Goal: Information Seeking & Learning: Check status

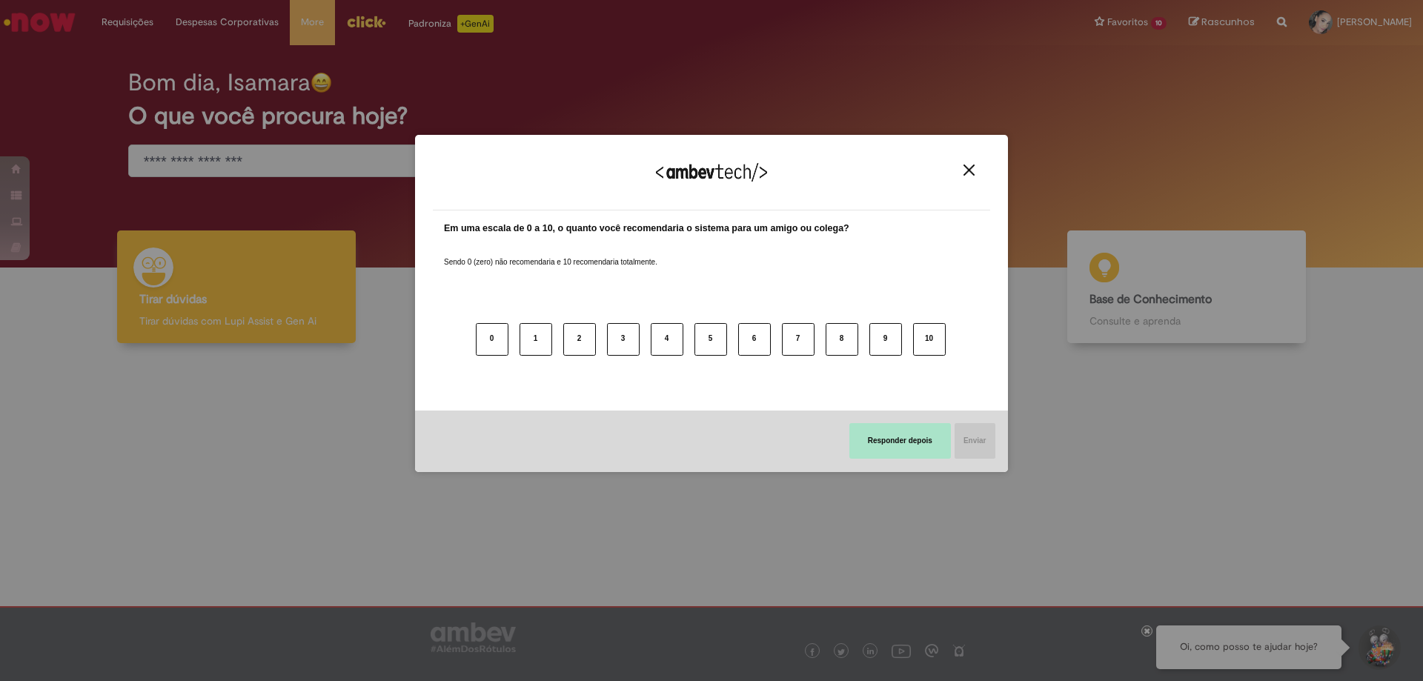
click at [907, 455] on button "Responder depois" at bounding box center [900, 441] width 102 height 36
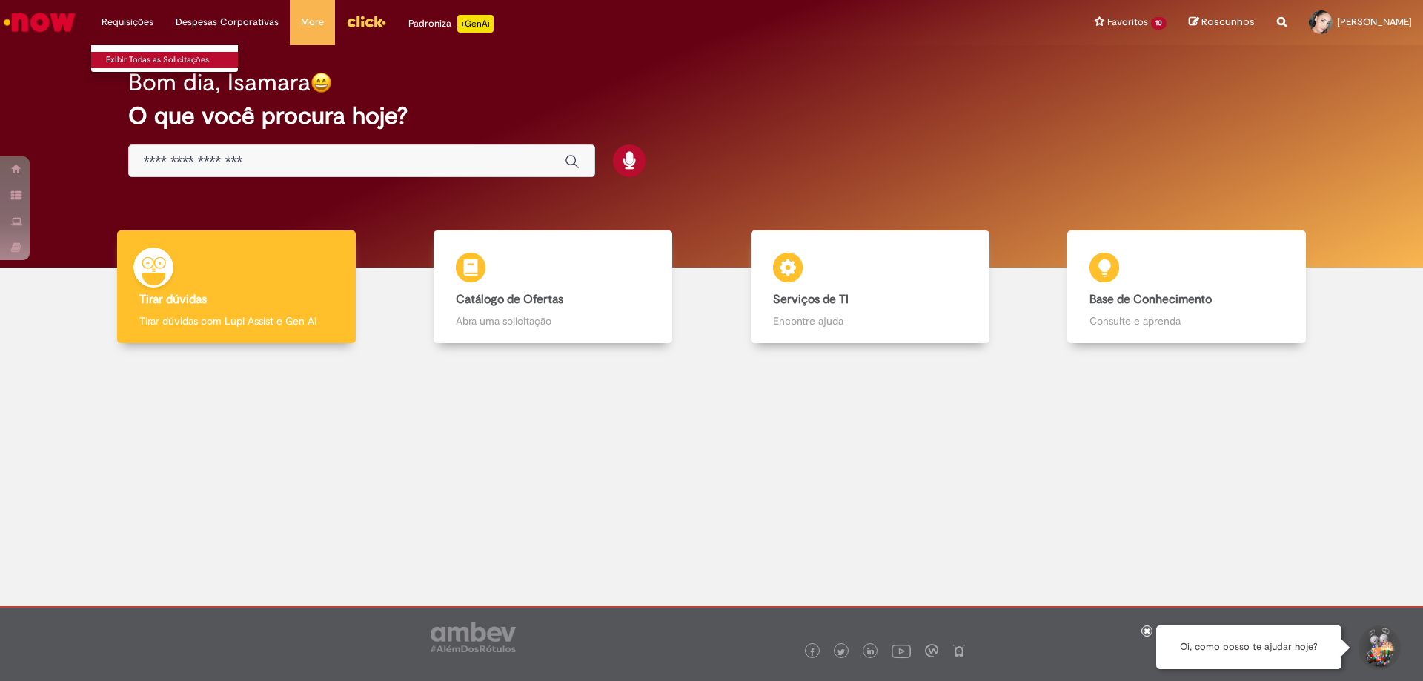
click at [150, 54] on link "Exibir Todas as Solicitações" at bounding box center [172, 60] width 163 height 16
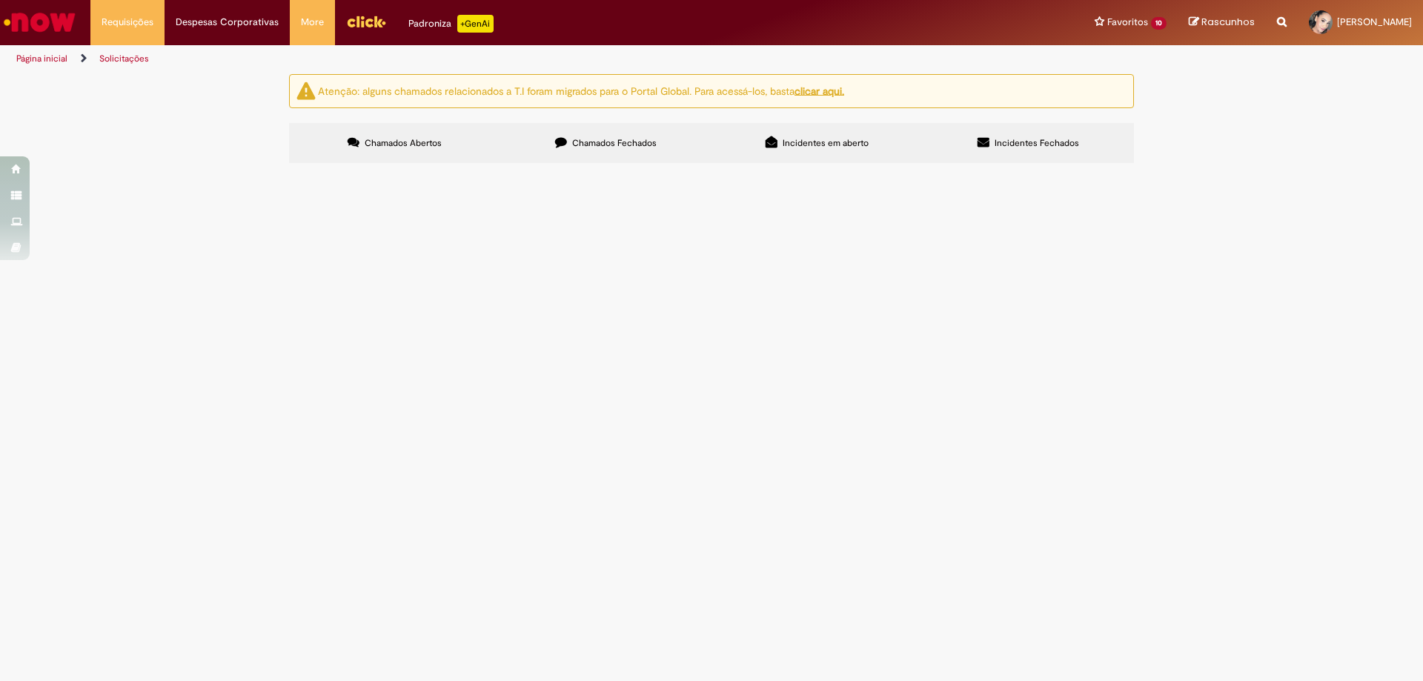
click at [529, 162] on label "Chamados Fechados" at bounding box center [605, 143] width 211 height 40
click at [745, 146] on label "Incidentes em aberto" at bounding box center [817, 143] width 211 height 40
click at [637, 150] on label "Chamados Fechados" at bounding box center [605, 143] width 211 height 40
click at [993, 147] on label "Incidentes Fechados" at bounding box center [1028, 143] width 211 height 40
click at [574, 138] on span "Chamados Fechados" at bounding box center [614, 143] width 84 height 12
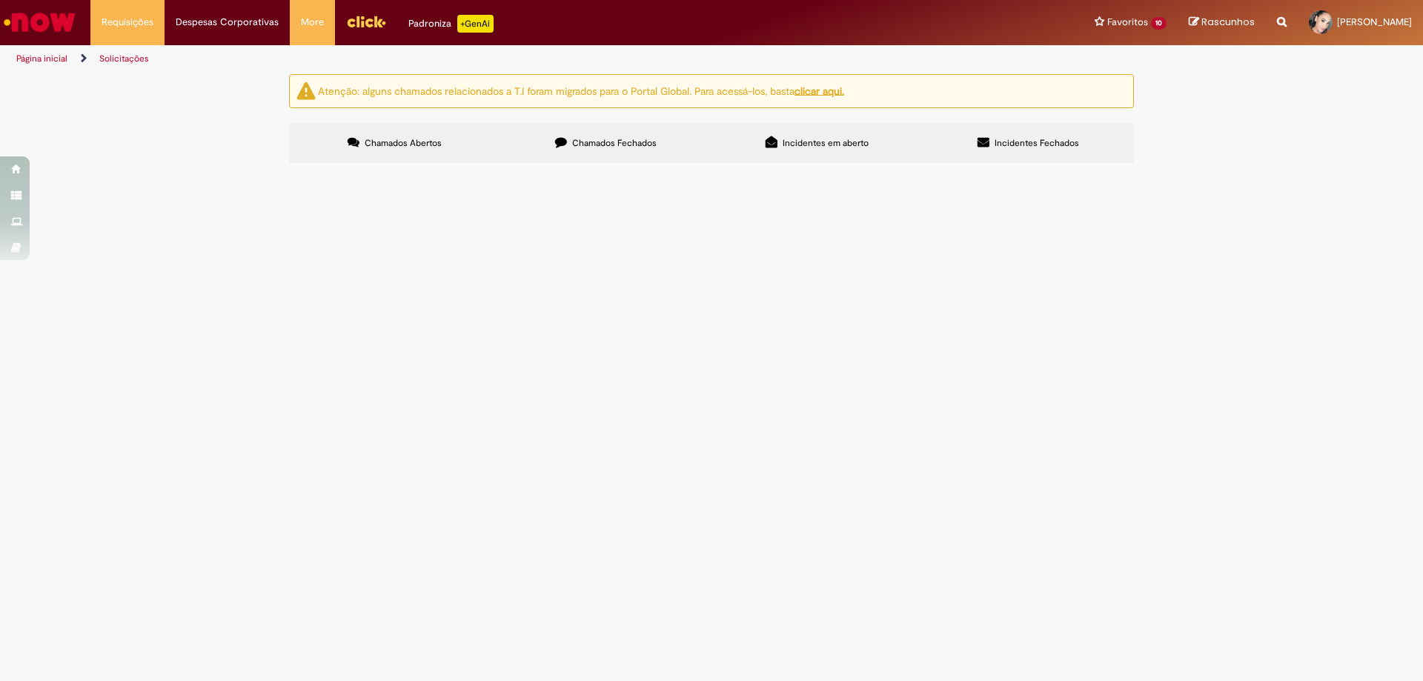
click at [0, 0] on button "Pesquisar" at bounding box center [0, 0] width 0 height 0
click at [0, 0] on button at bounding box center [0, 0] width 0 height 0
click at [442, 152] on label "Chamados Abertos" at bounding box center [394, 143] width 211 height 40
click at [0, 0] on input "Pesquisar" at bounding box center [0, 0] width 0 height 0
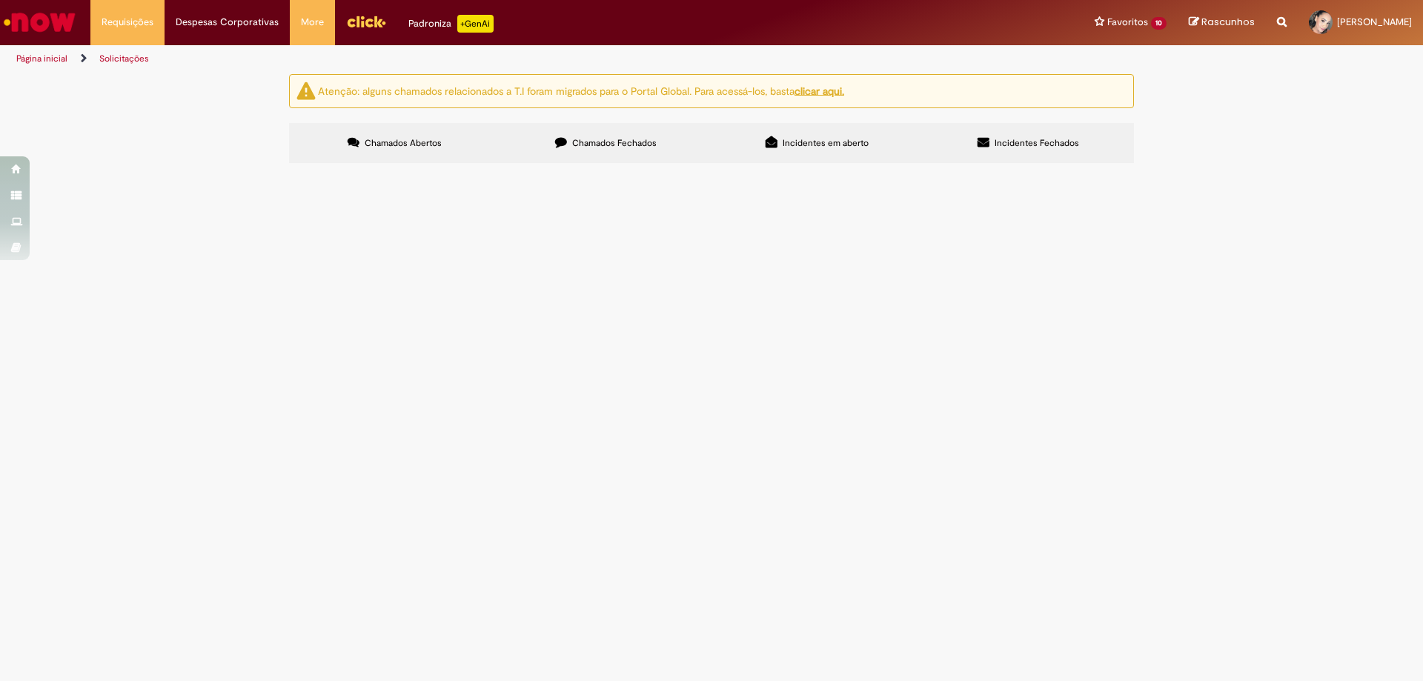
click at [0, 0] on button at bounding box center [0, 0] width 0 height 0
click at [0, 0] on button "Pesquisar" at bounding box center [0, 0] width 0 height 0
click at [835, 150] on label "Incidentes em aberto" at bounding box center [817, 143] width 211 height 40
click at [0, 0] on button at bounding box center [0, 0] width 0 height 0
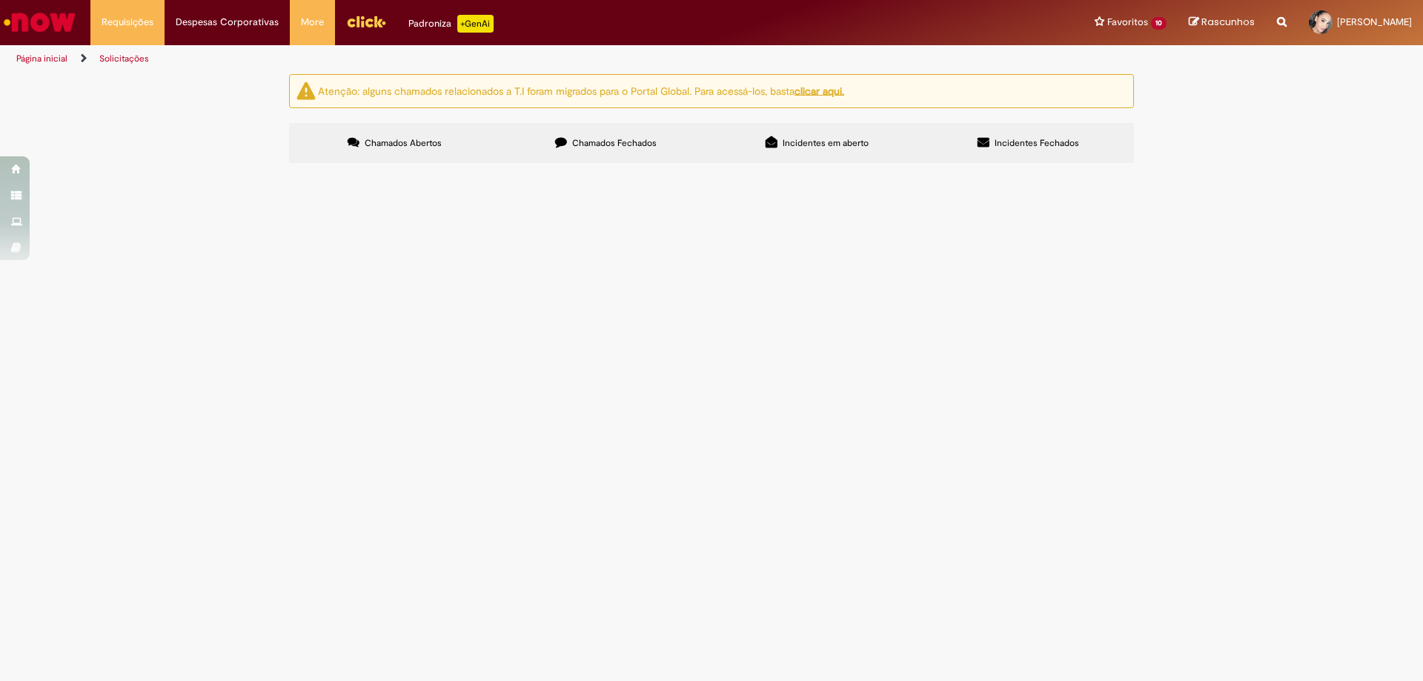
click at [0, 0] on button at bounding box center [0, 0] width 0 height 0
click at [0, 0] on section "Incidentes Exportar como PDF Exportar como Excel Exportar como CSV Incidentes N…" at bounding box center [0, 0] width 0 height 0
click at [0, 0] on div "Não há registros em Incidente usando este filtro" at bounding box center [0, 0] width 0 height 0
click at [0, 0] on span "usando este filtro" at bounding box center [0, 0] width 0 height 0
click at [573, 123] on div "Chamados Abertos Chamados Fechados Incidentes em aberto Incidentes Fechados Ite…" at bounding box center [711, 123] width 845 height 0
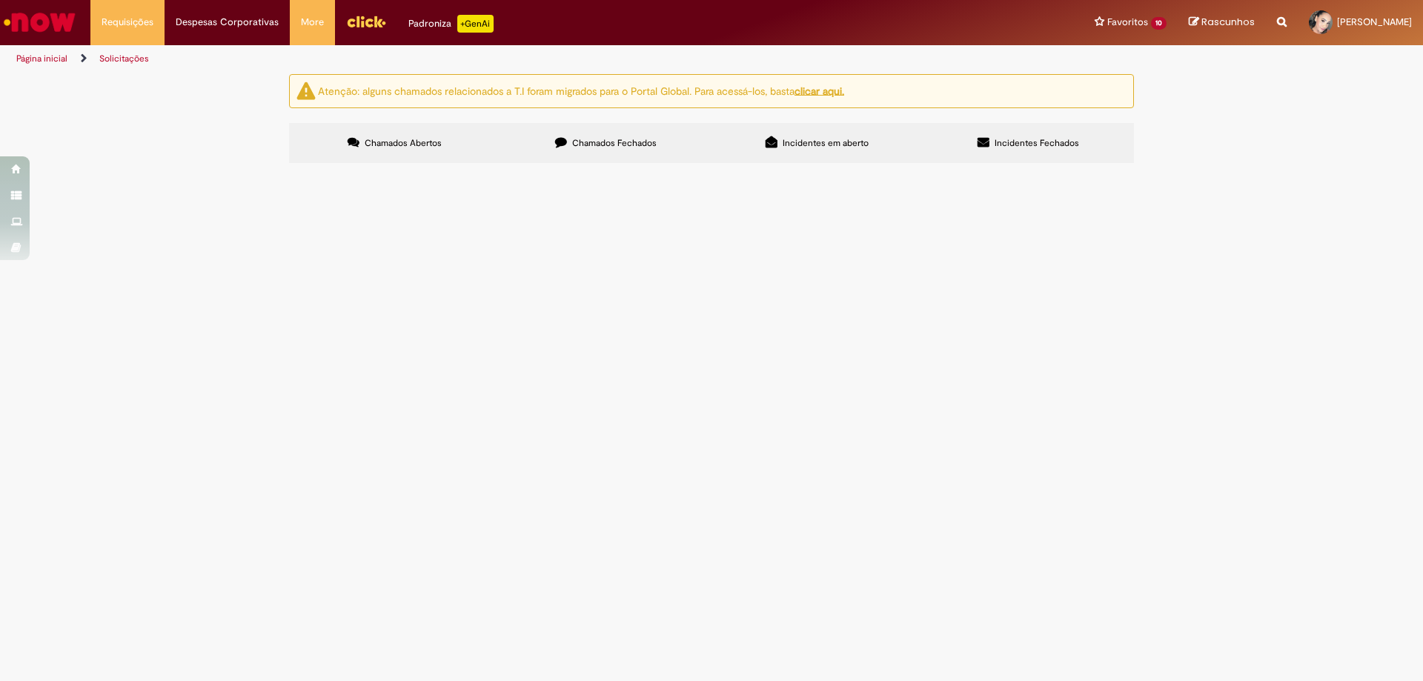
click at [612, 147] on span "Chamados Fechados" at bounding box center [614, 143] width 84 height 12
click at [766, 145] on icon at bounding box center [772, 142] width 12 height 12
click at [0, 0] on button at bounding box center [0, 0] width 0 height 0
click at [0, 0] on div "Não há registros em Incidente usando este filtro" at bounding box center [0, 0] width 0 height 0
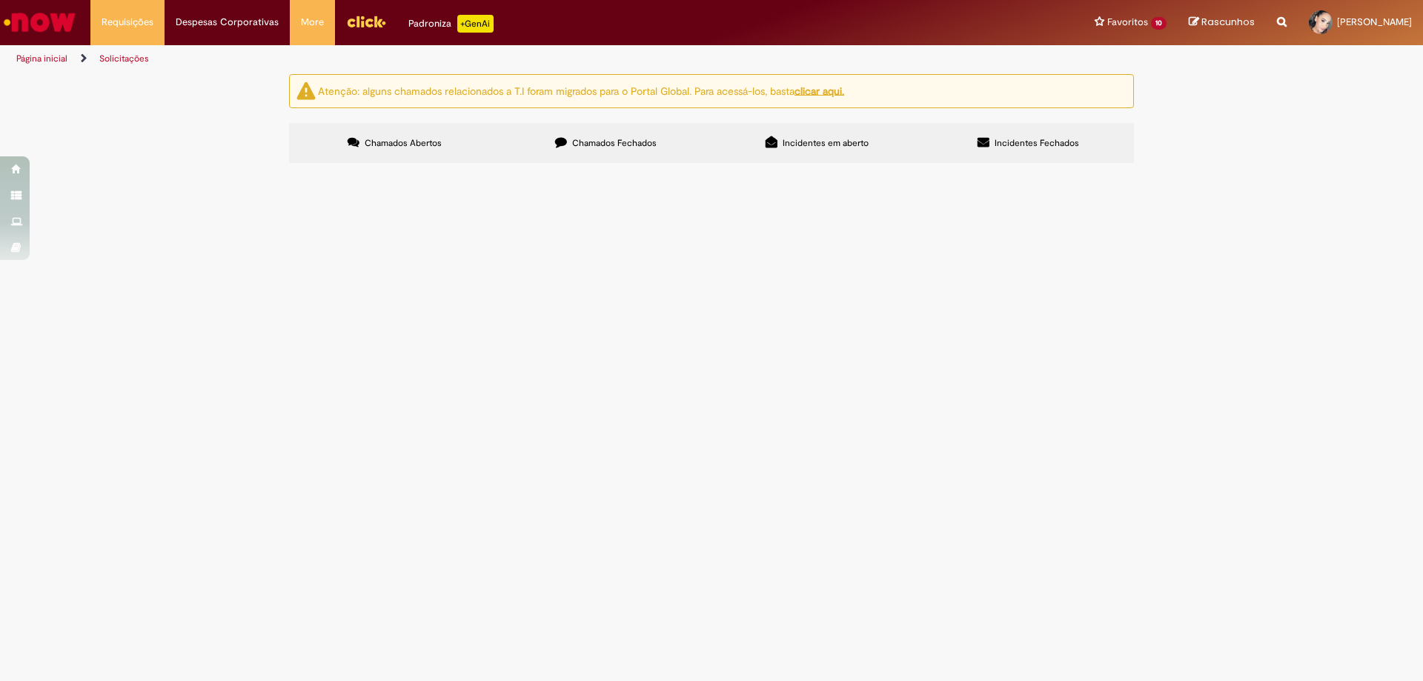
click at [0, 0] on input "Pesquisar" at bounding box center [0, 0] width 0 height 0
click at [1015, 141] on span "Incidentes Fechados" at bounding box center [1037, 143] width 84 height 12
click at [0, 0] on button at bounding box center [0, 0] width 0 height 0
click at [51, 31] on img "Ir para a Homepage" at bounding box center [39, 22] width 76 height 30
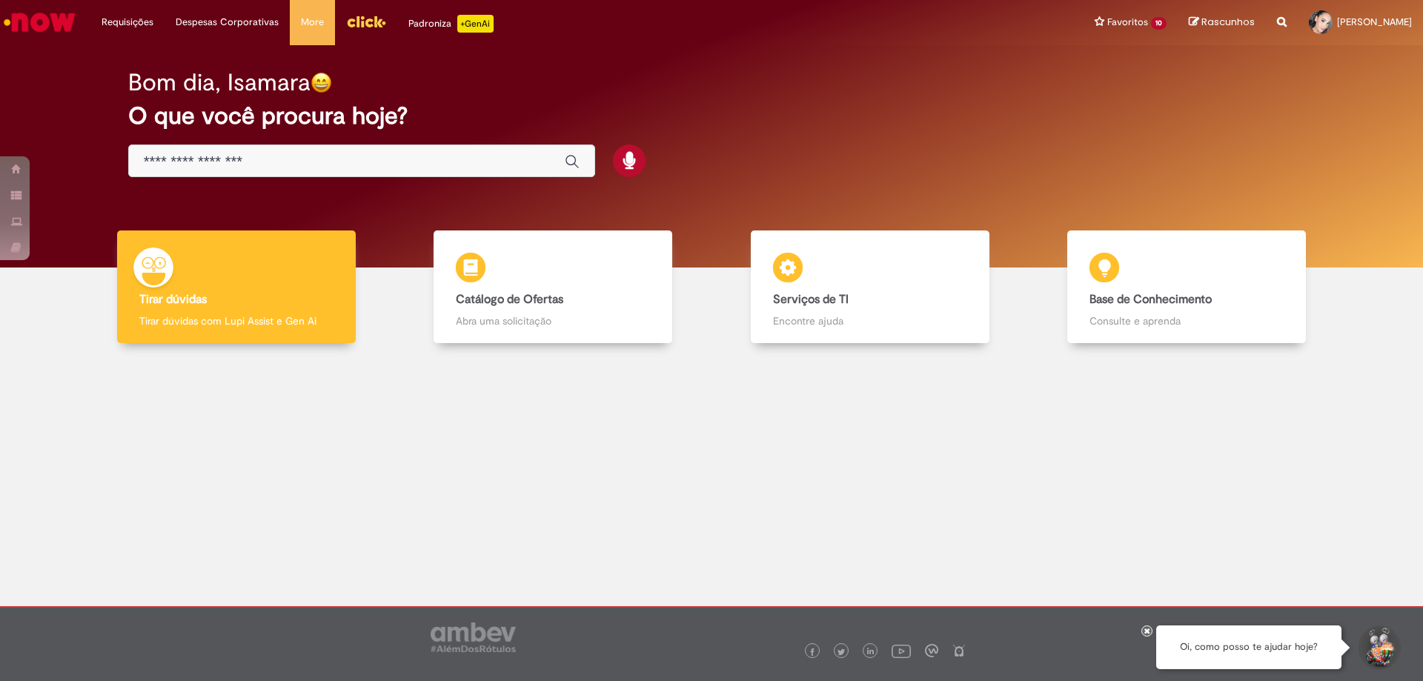
click at [399, 163] on input "Basta digitar aqui" at bounding box center [347, 161] width 406 height 17
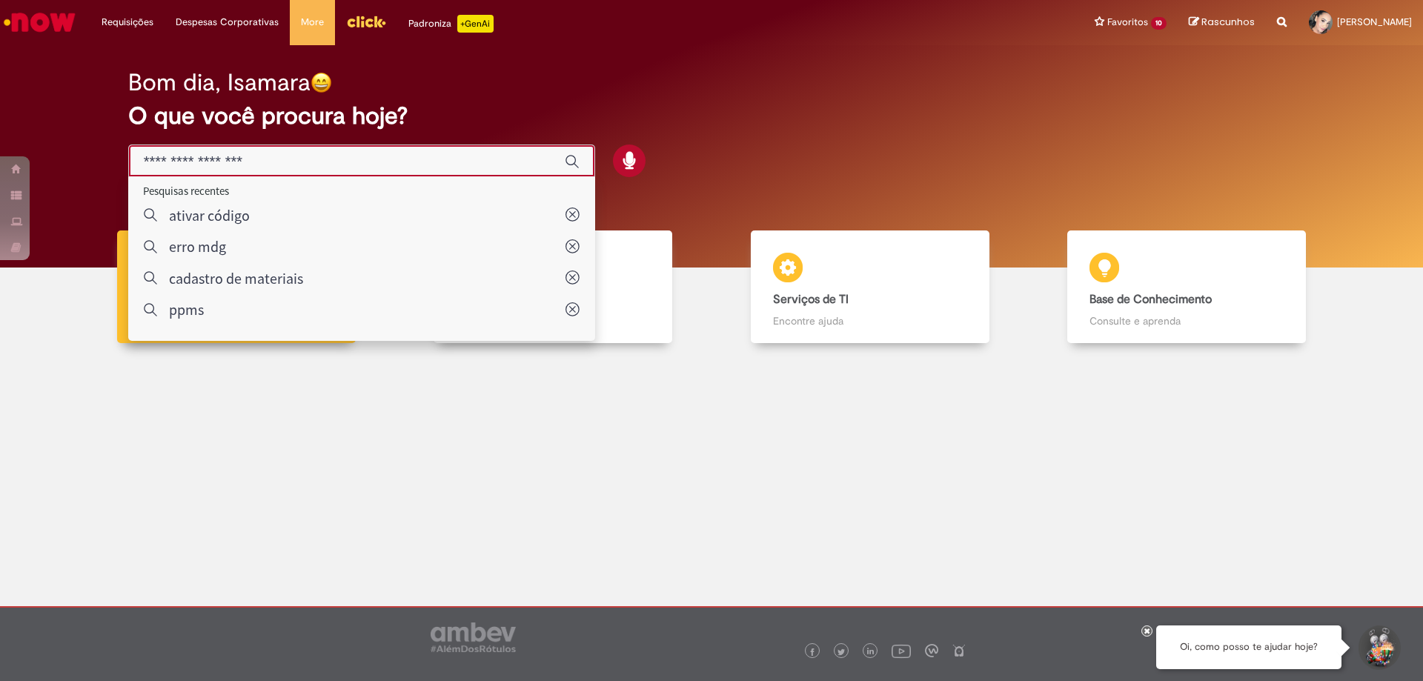
click at [305, 165] on input "Basta digitar aqui" at bounding box center [347, 161] width 406 height 17
type input "**********"
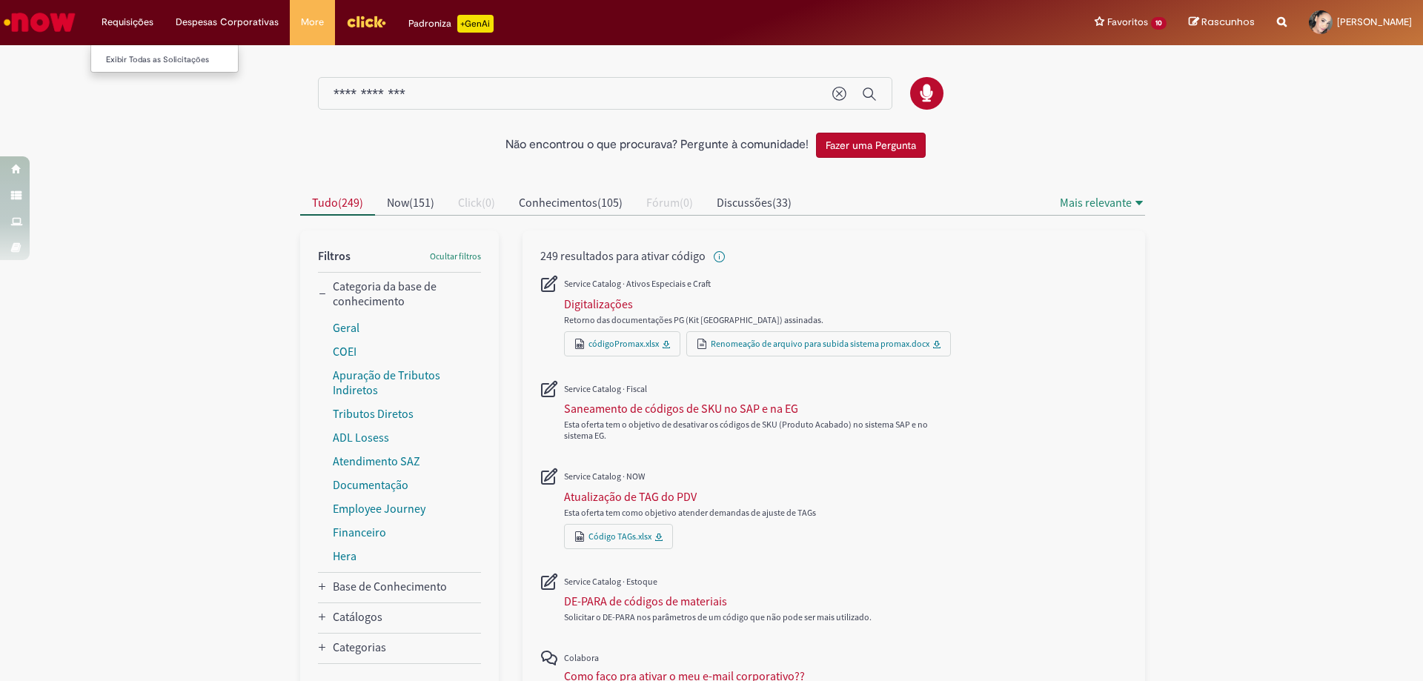
click at [101, 19] on li "Requisições Exibir Todas as Solicitações" at bounding box center [127, 22] width 74 height 44
click at [138, 51] on li "Exibir Todas as Solicitações" at bounding box center [172, 58] width 163 height 19
drag, startPoint x: 140, startPoint y: 62, endPoint x: 139, endPoint y: 54, distance: 8.2
click at [139, 62] on link "Exibir Todas as Solicitações" at bounding box center [172, 60] width 163 height 16
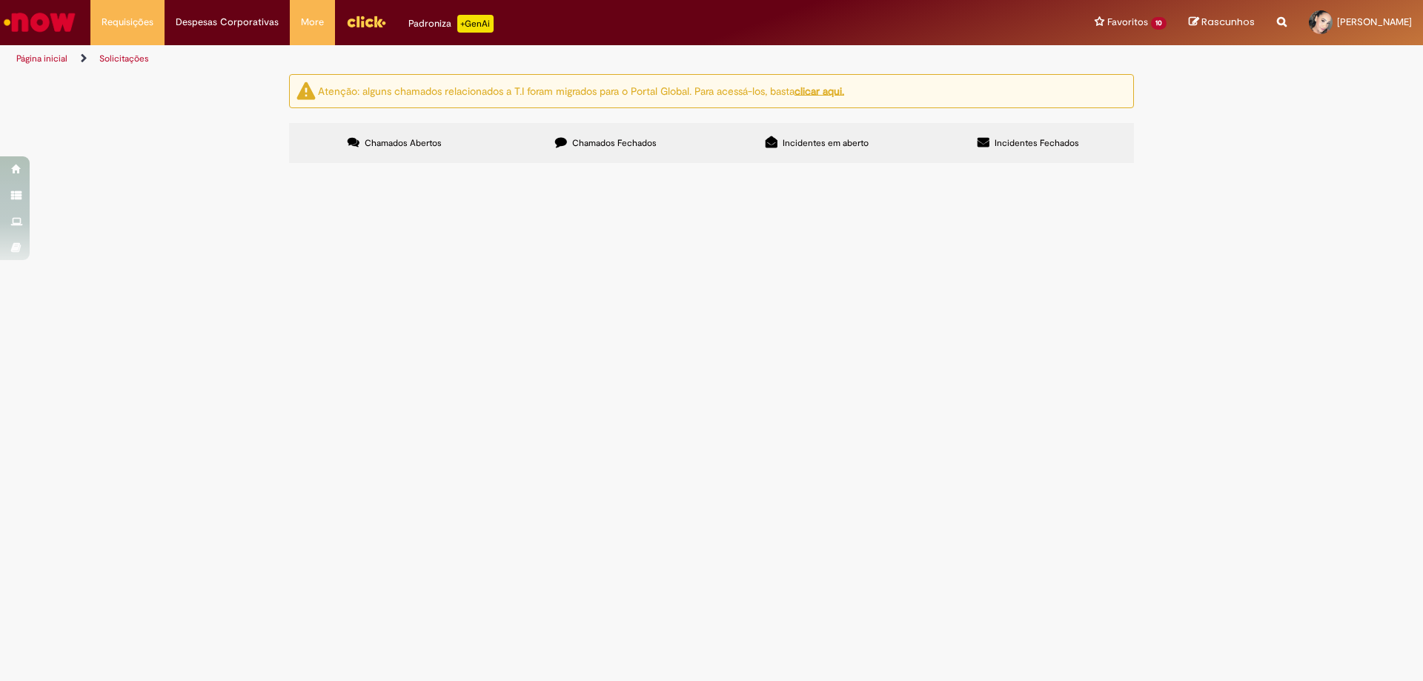
click at [0, 0] on button at bounding box center [0, 0] width 0 height 0
click at [0, 0] on input "Pesquisar" at bounding box center [0, 0] width 0 height 0
type input "******"
click at [0, 0] on button at bounding box center [0, 0] width 0 height 0
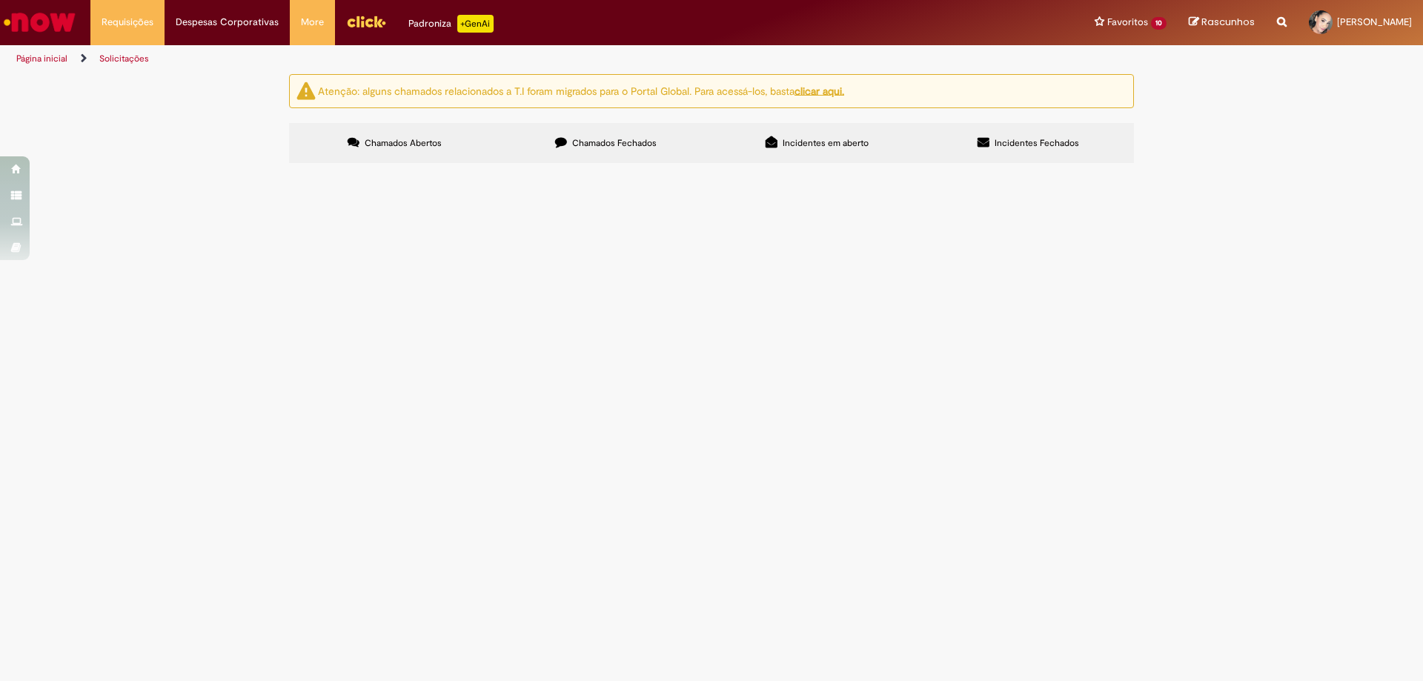
click at [0, 0] on button at bounding box center [0, 0] width 0 height 0
click at [428, 150] on label "Chamados Abertos" at bounding box center [394, 143] width 211 height 40
click at [564, 150] on label "Chamados Fechados" at bounding box center [605, 143] width 211 height 40
click at [746, 156] on label "Incidentes em aberto" at bounding box center [817, 143] width 211 height 40
click at [1007, 150] on label "Incidentes Fechados" at bounding box center [1028, 143] width 211 height 40
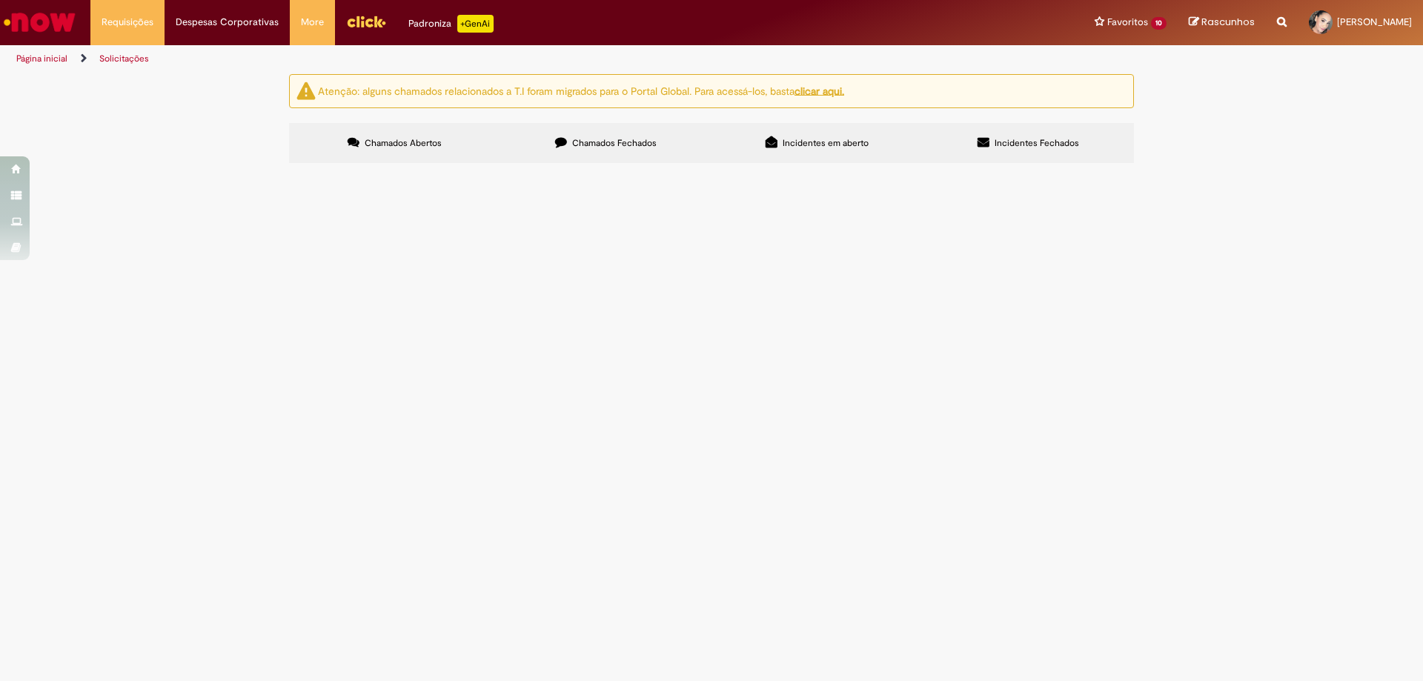
click at [0, 0] on button at bounding box center [0, 0] width 0 height 0
click at [817, 87] on u "clicar aqui." at bounding box center [820, 90] width 50 height 13
